Goal: Task Accomplishment & Management: Use online tool/utility

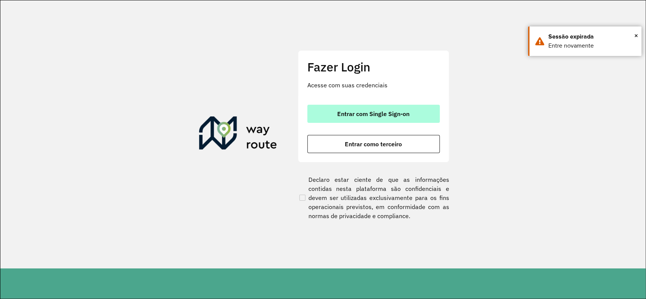
click at [384, 105] on button "Entrar com Single Sign-on" at bounding box center [373, 114] width 133 height 18
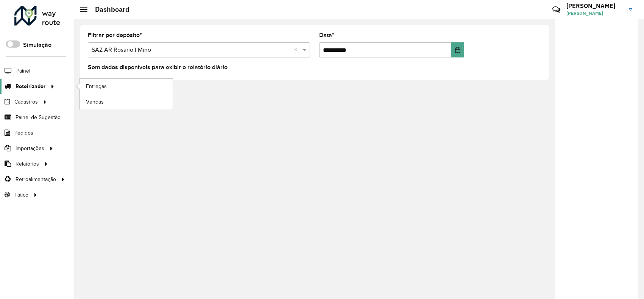
click at [45, 89] on div at bounding box center [50, 87] width 11 height 8
click at [118, 86] on link "Entregas" at bounding box center [126, 86] width 93 height 15
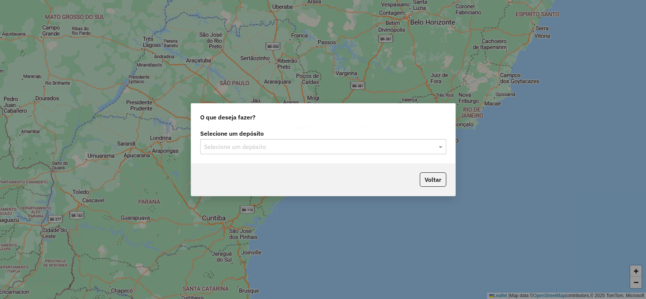
click at [239, 147] on input "text" at bounding box center [315, 147] width 223 height 9
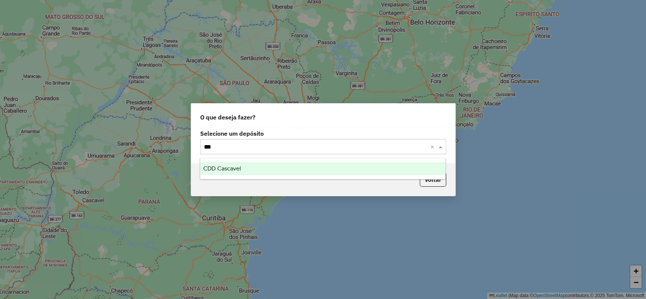
type input "****"
click at [227, 168] on span "CDD Cascavel" at bounding box center [222, 168] width 38 height 6
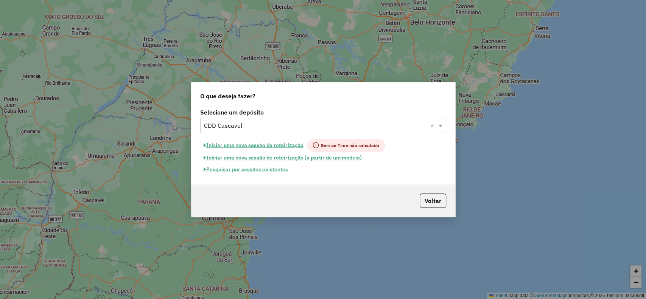
click at [267, 170] on button "Pesquisar por sessões existentes" at bounding box center [245, 170] width 91 height 12
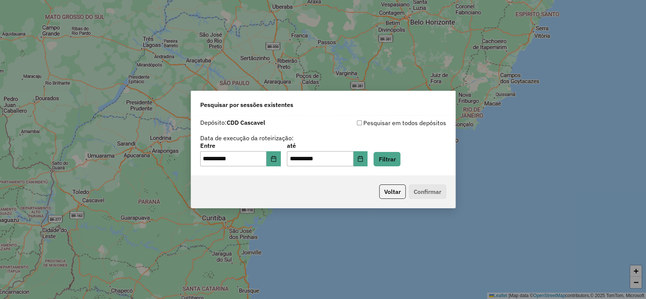
drag, startPoint x: 418, startPoint y: 158, endPoint x: 413, endPoint y: 160, distance: 5.1
click at [418, 158] on div "**********" at bounding box center [323, 154] width 246 height 23
click at [401, 161] on button "Filtrar" at bounding box center [387, 159] width 27 height 14
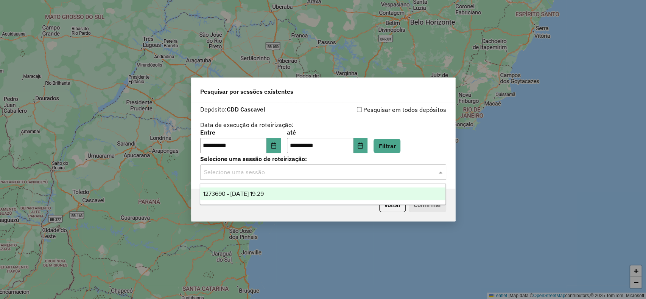
click at [395, 176] on input "text" at bounding box center [315, 172] width 223 height 9
click at [264, 195] on span "1273690 - 11/09/2025 19:29" at bounding box center [233, 194] width 61 height 6
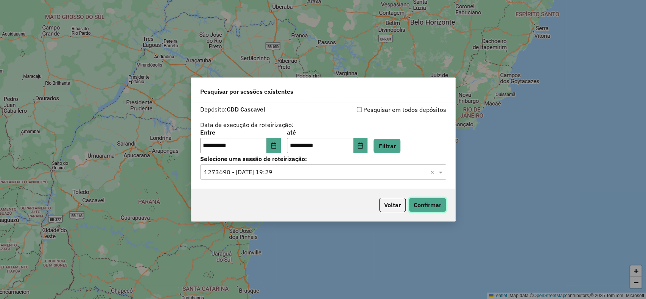
click at [434, 205] on button "Confirmar" at bounding box center [427, 205] width 37 height 14
click at [400, 202] on button "Voltar" at bounding box center [392, 205] width 27 height 14
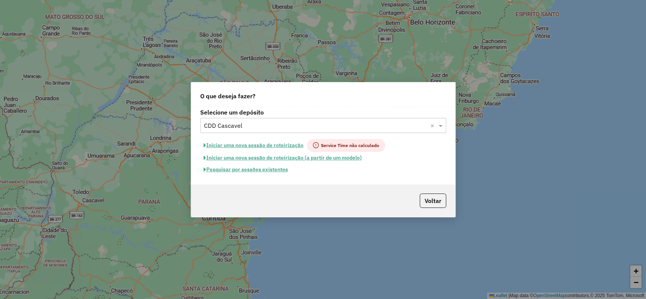
click at [241, 126] on input "text" at bounding box center [315, 126] width 223 height 9
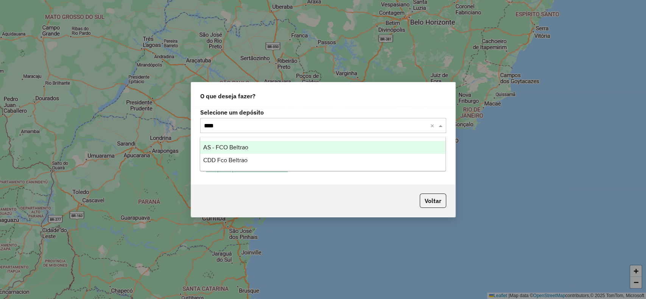
type input "*****"
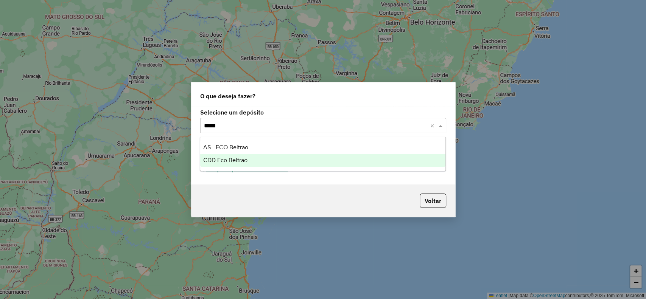
click at [271, 156] on div "CDD Fco Beltrao" at bounding box center [322, 160] width 245 height 13
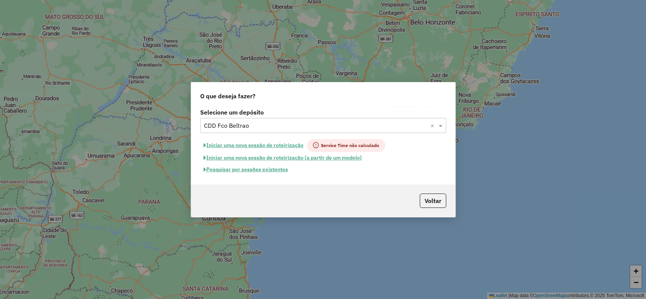
click at [232, 168] on button "Pesquisar por sessões existentes" at bounding box center [245, 170] width 91 height 12
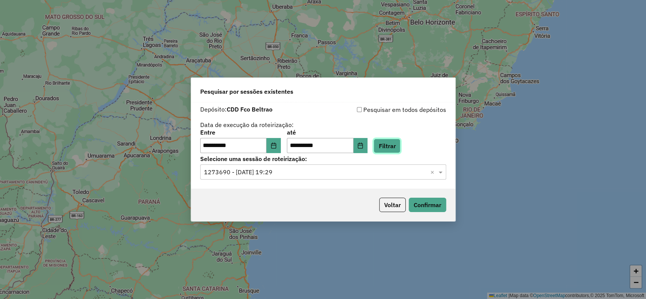
click at [395, 144] on button "Filtrar" at bounding box center [387, 146] width 27 height 14
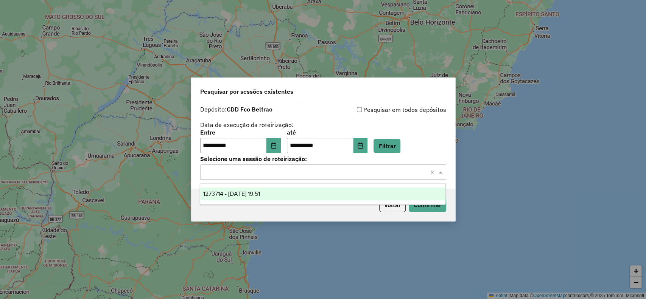
click at [313, 179] on div "Selecione uma sessão × ×" at bounding box center [323, 172] width 246 height 15
drag, startPoint x: 271, startPoint y: 188, endPoint x: 303, endPoint y: 192, distance: 32.8
click at [271, 189] on div "1273714 - 11/09/2025 19:51" at bounding box center [322, 194] width 245 height 13
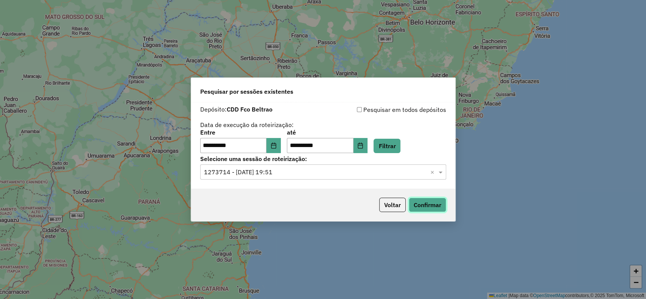
click at [437, 200] on button "Confirmar" at bounding box center [427, 205] width 37 height 14
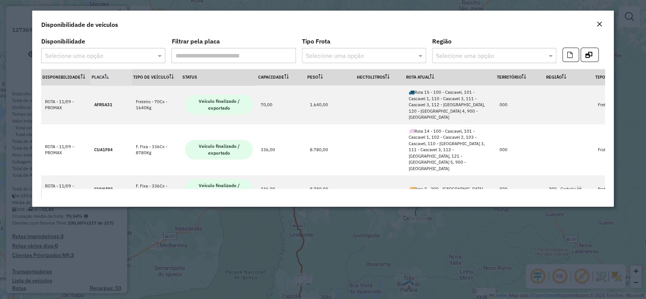
click at [599, 22] on em "Close" at bounding box center [600, 24] width 6 height 6
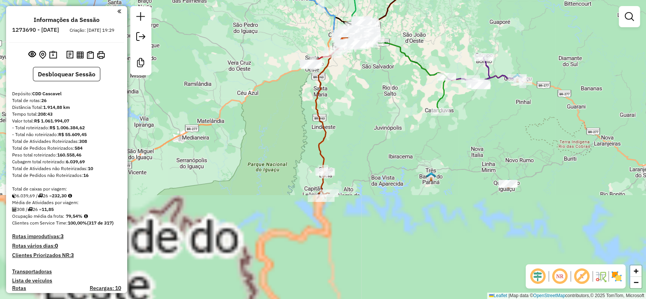
drag, startPoint x: 368, startPoint y: 192, endPoint x: 373, endPoint y: 126, distance: 66.8
click at [373, 126] on div "Janela de atendimento Grade de atendimento Capacidade Transportadoras Veículos …" at bounding box center [323, 149] width 646 height 299
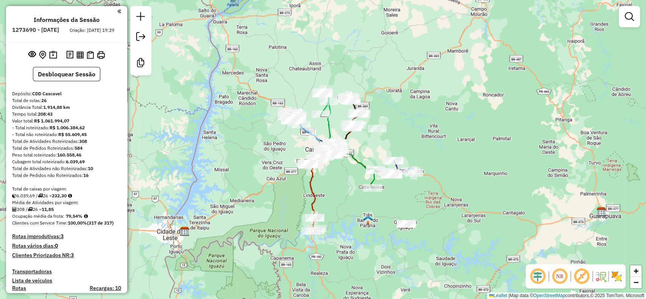
drag, startPoint x: 401, startPoint y: 198, endPoint x: 424, endPoint y: 217, distance: 29.6
click at [424, 217] on div "Janela de atendimento Grade de atendimento Capacidade Transportadoras Veículos …" at bounding box center [323, 149] width 646 height 299
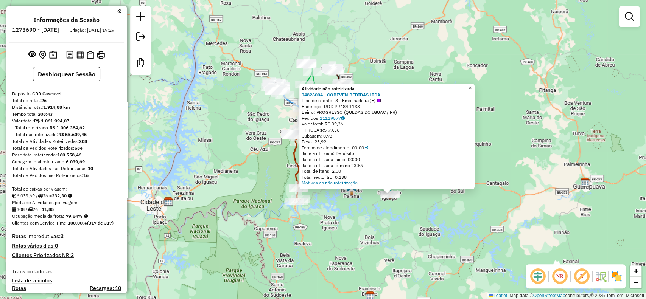
drag, startPoint x: 300, startPoint y: 207, endPoint x: 355, endPoint y: 243, distance: 65.1
click at [355, 243] on div "Atividade não roteirizada 34826004 - COBEVEN BEBIDAS LTDA Tipo de cliente: 8 - …" at bounding box center [323, 149] width 646 height 299
click at [51, 59] on img at bounding box center [53, 55] width 8 height 9
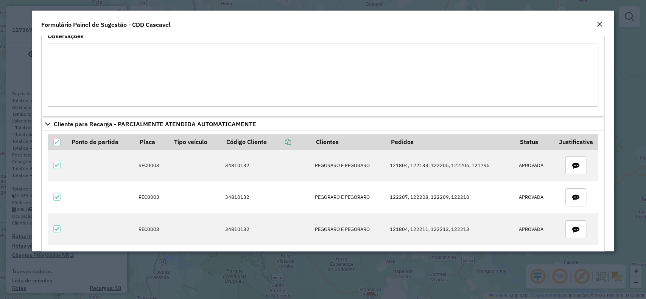
scroll to position [454, 0]
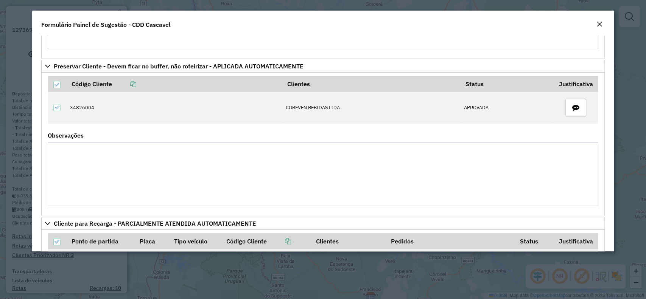
click at [599, 23] on em "Close" at bounding box center [600, 24] width 6 height 6
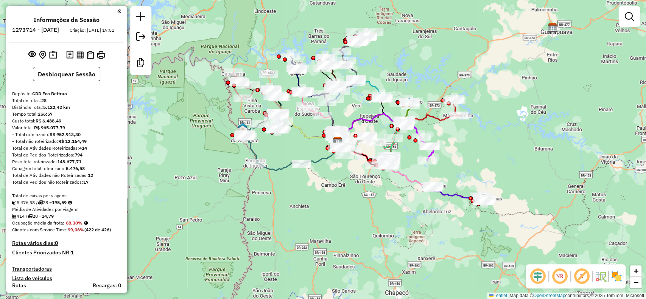
click at [278, 153] on div "Janela de atendimento Grade de atendimento Capacidade Transportadoras Veículos …" at bounding box center [323, 149] width 646 height 299
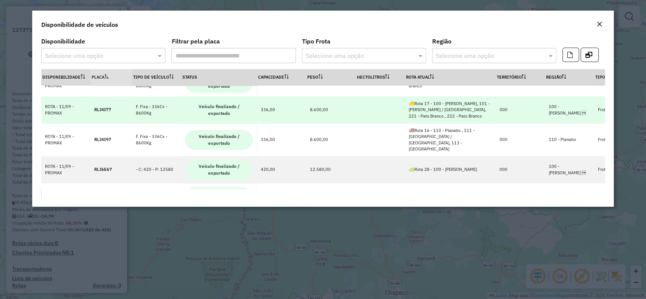
scroll to position [661, 0]
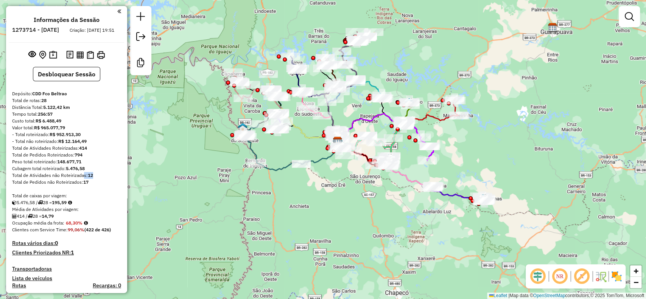
drag, startPoint x: 97, startPoint y: 180, endPoint x: 80, endPoint y: 180, distance: 17.4
click at [80, 179] on div "Total de Atividades não Roteirizadas: 12" at bounding box center [66, 175] width 109 height 7
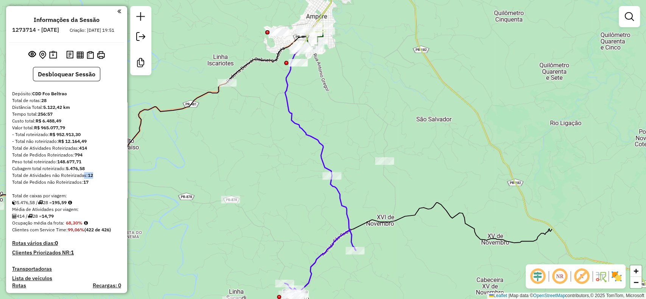
click at [309, 134] on icon at bounding box center [300, 144] width 136 height 349
select select "**********"
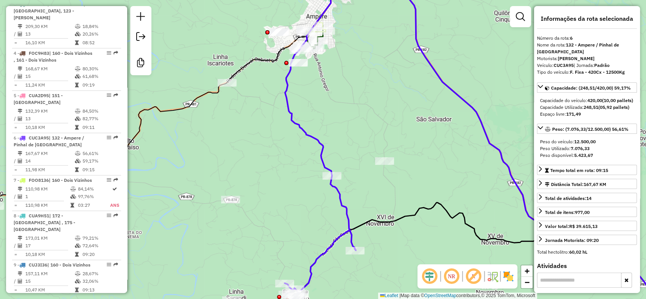
scroll to position [533, 0]
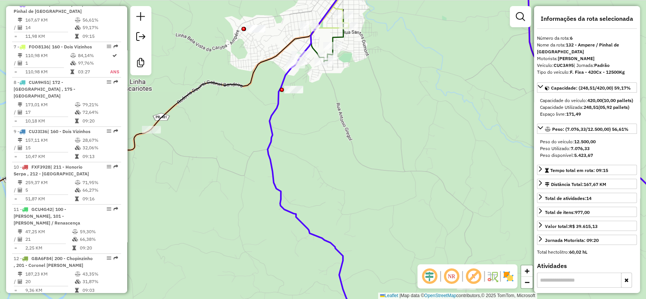
click at [267, 61] on icon at bounding box center [322, 132] width 775 height 324
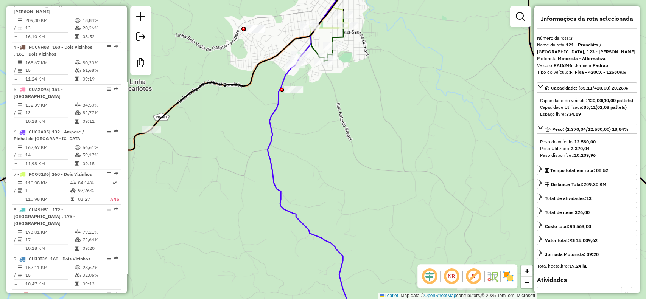
scroll to position [399, 0]
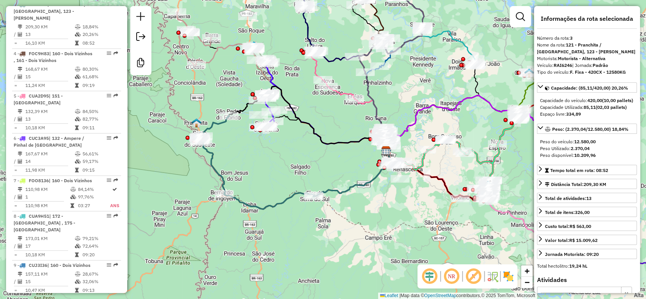
click at [431, 271] on em at bounding box center [430, 277] width 18 height 18
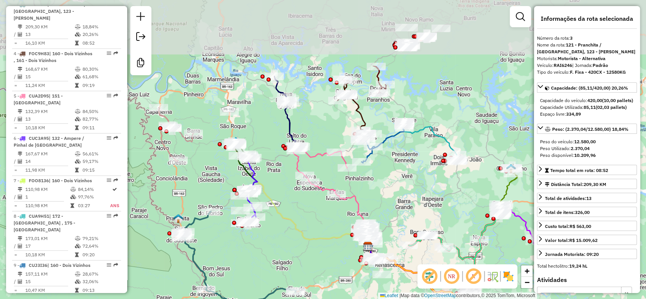
drag, startPoint x: 307, startPoint y: 147, endPoint x: 289, endPoint y: 241, distance: 95.7
click at [289, 241] on div "Janela de atendimento Grade de atendimento Capacidade Transportadoras Veículos …" at bounding box center [323, 149] width 646 height 299
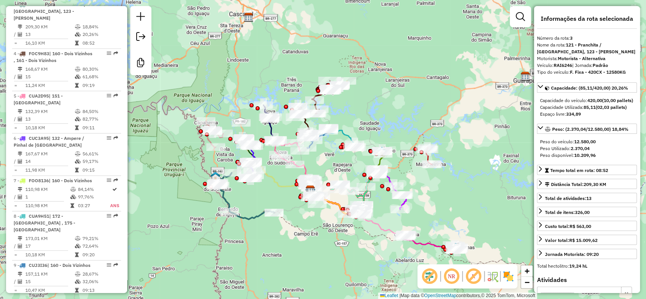
click at [395, 90] on div "Janela de atendimento Grade de atendimento Capacidade Transportadoras Veículos …" at bounding box center [323, 149] width 646 height 299
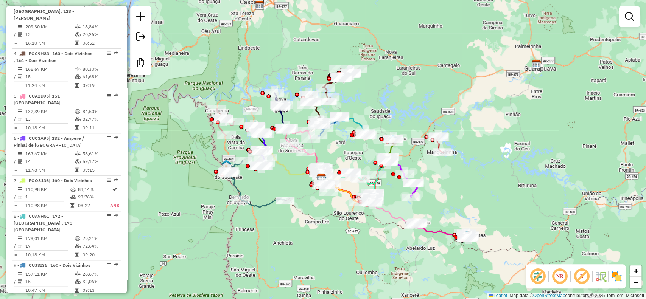
drag, startPoint x: 408, startPoint y: 96, endPoint x: 418, endPoint y: 75, distance: 22.7
click at [418, 75] on div "Janela de atendimento Grade de atendimento Capacidade Transportadoras Veículos …" at bounding box center [323, 149] width 646 height 299
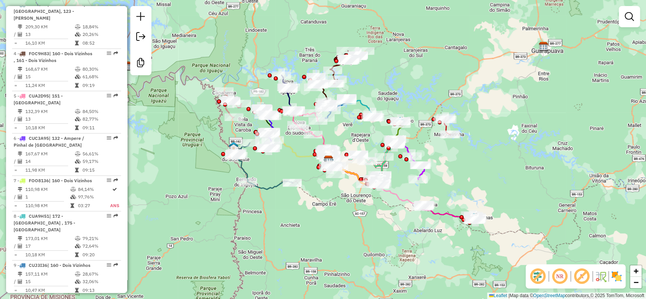
click at [412, 77] on div "Janela de atendimento Grade de atendimento Capacidade Transportadoras Veículos …" at bounding box center [323, 149] width 646 height 299
click at [219, 223] on div "Janela de atendimento Grade de atendimento Capacidade Transportadoras Veículos …" at bounding box center [323, 149] width 646 height 299
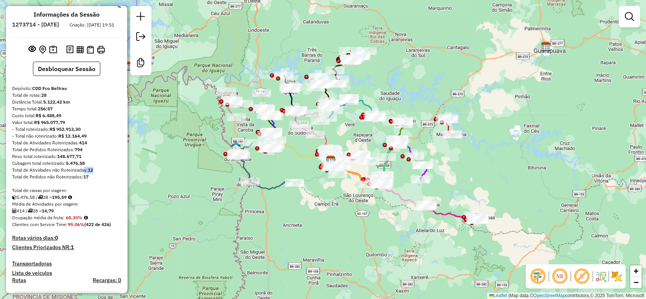
scroll to position [0, 0]
